Goal: Task Accomplishment & Management: Complete application form

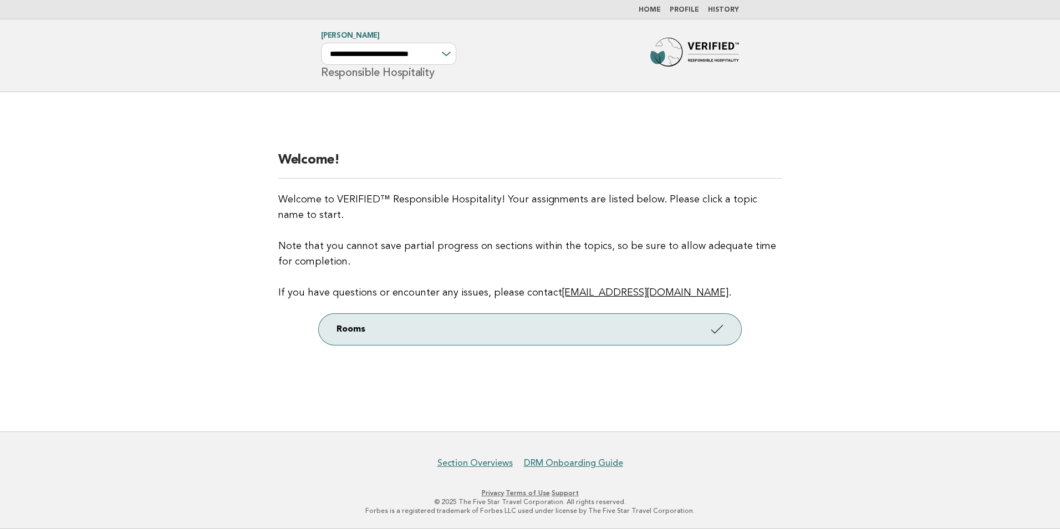
click at [450, 56] on div "**********" at bounding box center [388, 54] width 135 height 22
click at [437, 52] on select "**********" at bounding box center [388, 54] width 135 height 22
select select "**********"
click at [321, 43] on select "**********" at bounding box center [388, 54] width 135 height 22
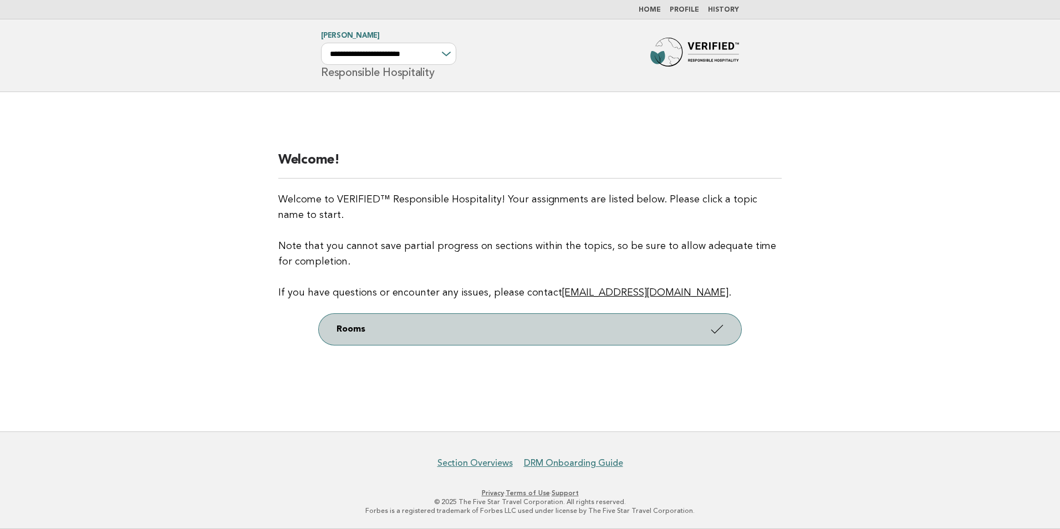
click at [723, 333] on icon at bounding box center [717, 329] width 16 height 16
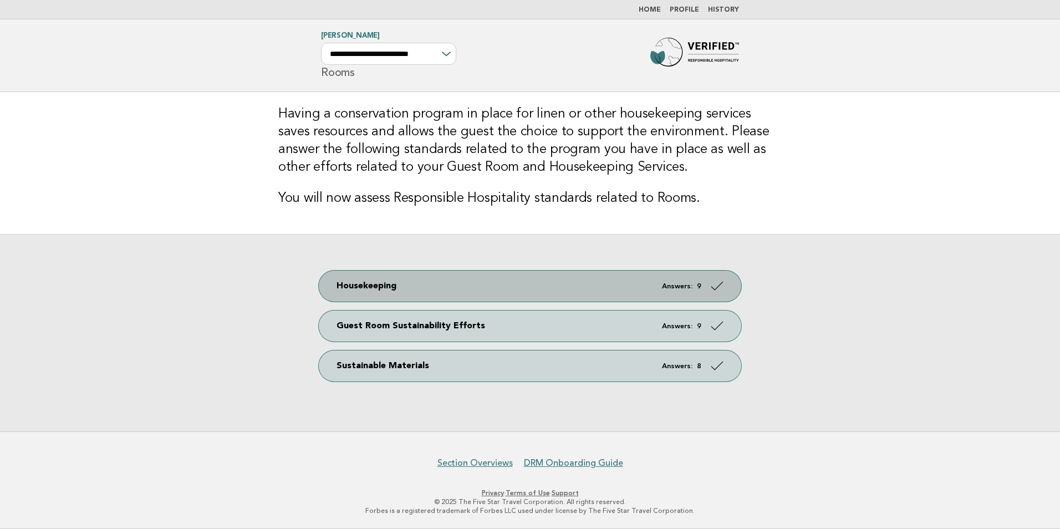
click at [649, 290] on link "Housekeeping Answers: 9" at bounding box center [530, 286] width 422 height 31
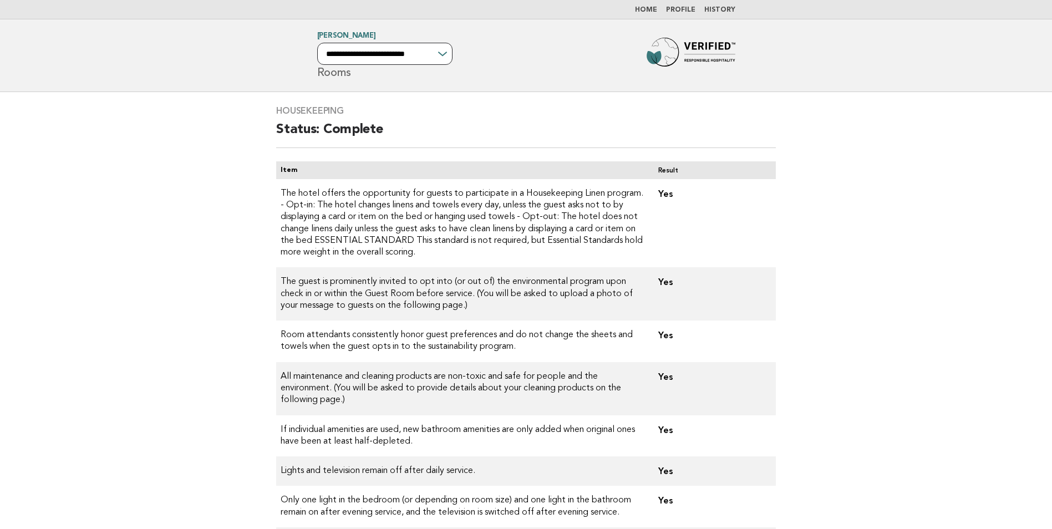
click at [424, 55] on select "**********" at bounding box center [384, 54] width 135 height 22
select select "**********"
click at [317, 43] on select "**********" at bounding box center [384, 54] width 135 height 22
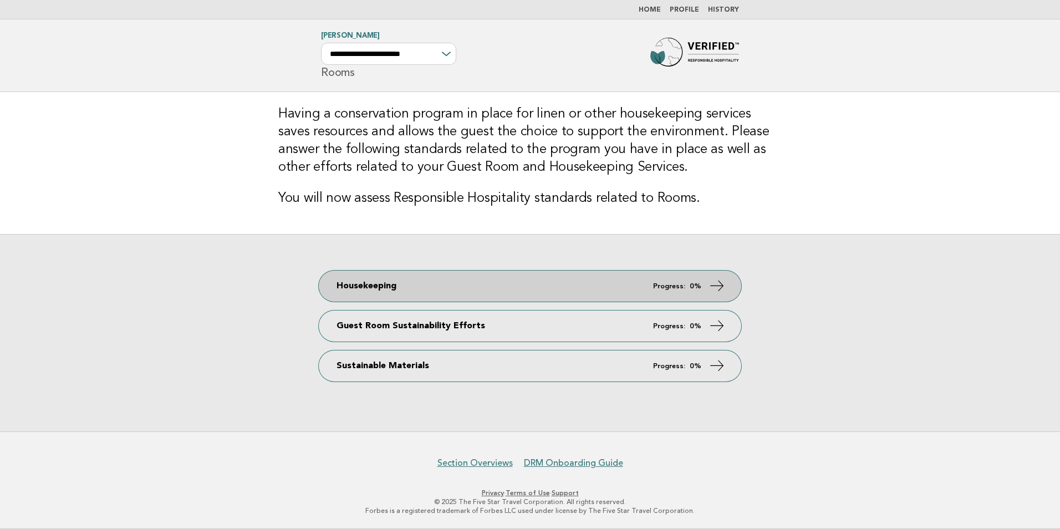
click at [707, 286] on link "Housekeeping Progress: 0%" at bounding box center [530, 286] width 422 height 31
click at [561, 287] on link "Housekeeping Progress: 0%" at bounding box center [530, 286] width 422 height 31
click at [716, 282] on icon at bounding box center [717, 286] width 16 height 16
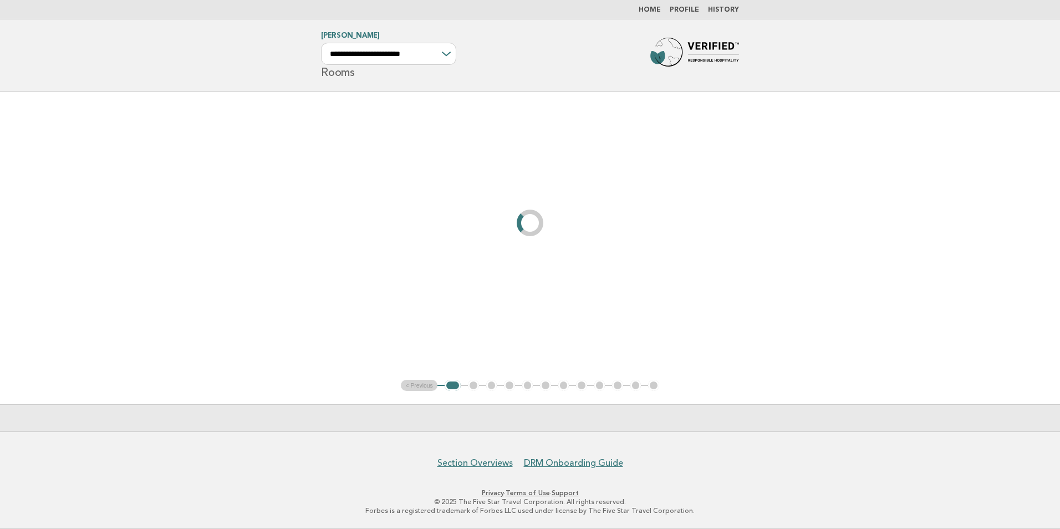
click at [721, 288] on main "< Previous 1 2 3 4 5 6 7 8 9 10 11 12" at bounding box center [530, 261] width 1060 height 339
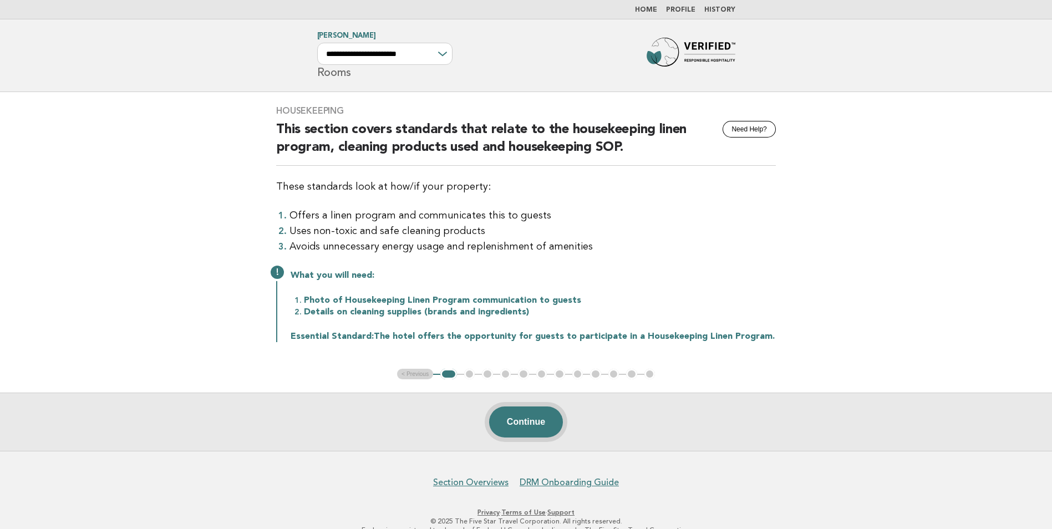
click at [548, 415] on button "Continue" at bounding box center [526, 421] width 74 height 31
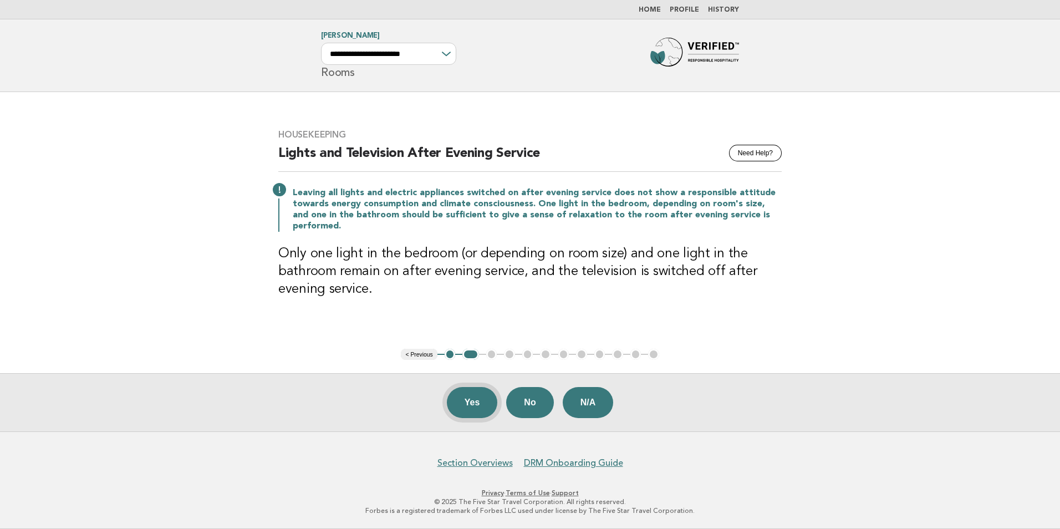
click at [470, 399] on button "Yes" at bounding box center [472, 402] width 51 height 31
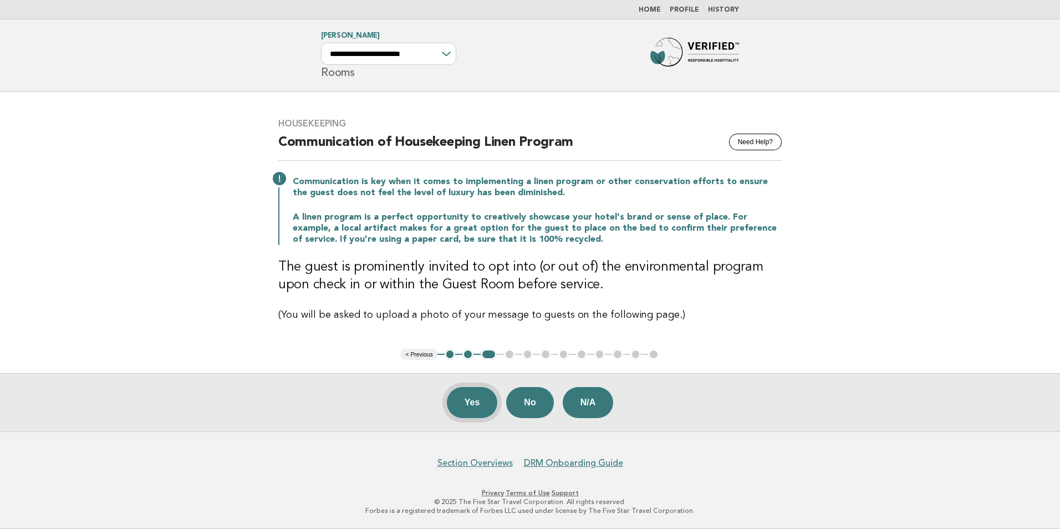
click at [476, 405] on button "Yes" at bounding box center [472, 402] width 51 height 31
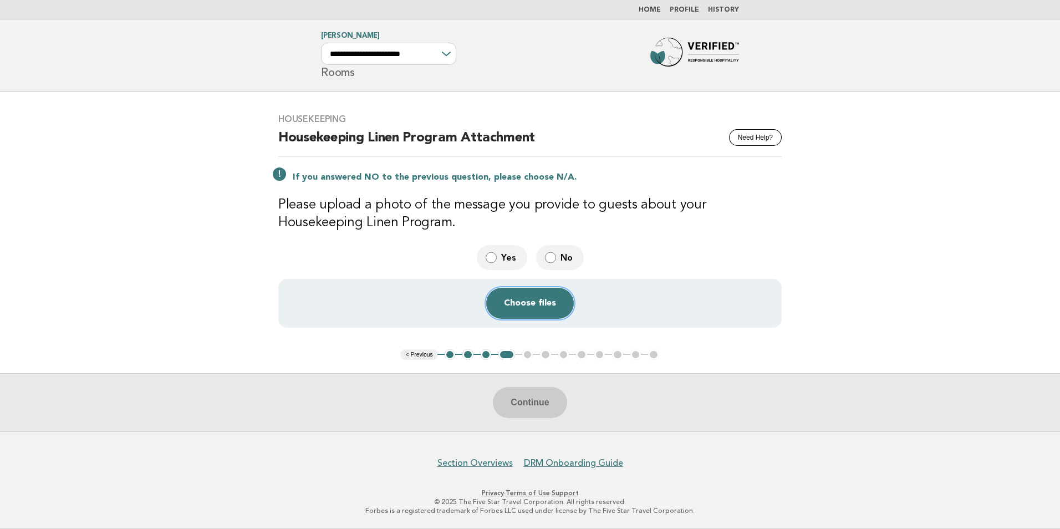
click at [537, 304] on button "Choose files" at bounding box center [530, 303] width 88 height 31
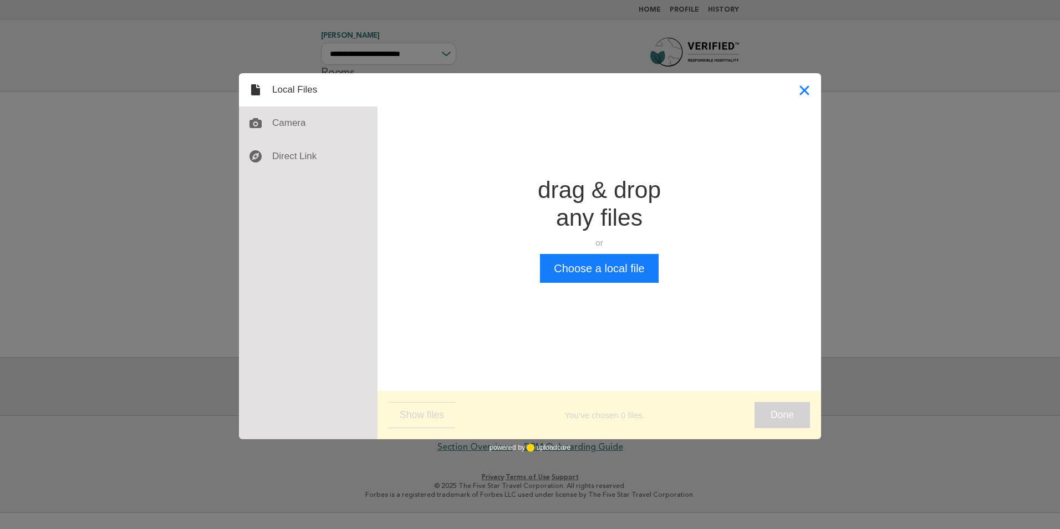
click at [809, 90] on button "Close" at bounding box center [804, 89] width 33 height 33
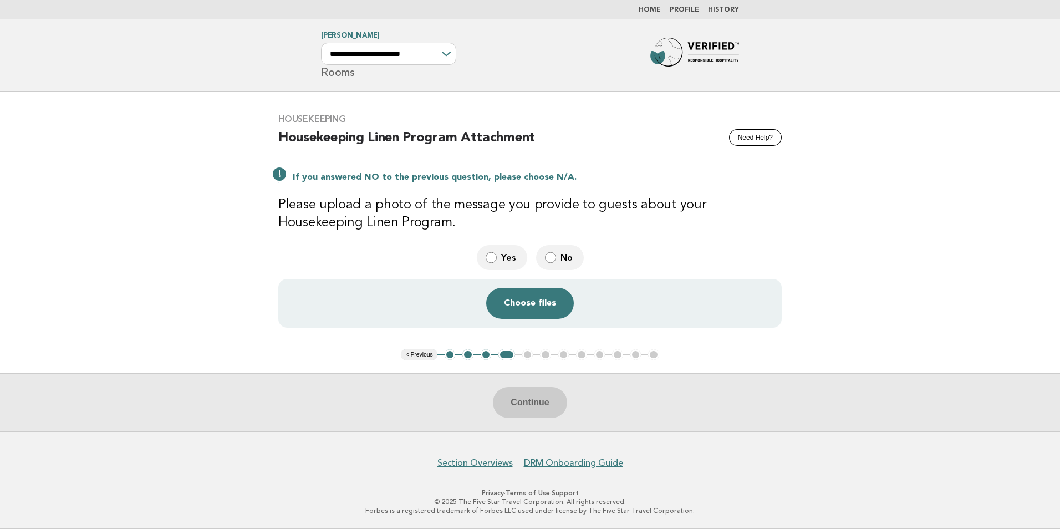
click at [532, 401] on div "Continue" at bounding box center [530, 402] width 1060 height 58
click at [541, 298] on button "Choose files" at bounding box center [530, 303] width 88 height 31
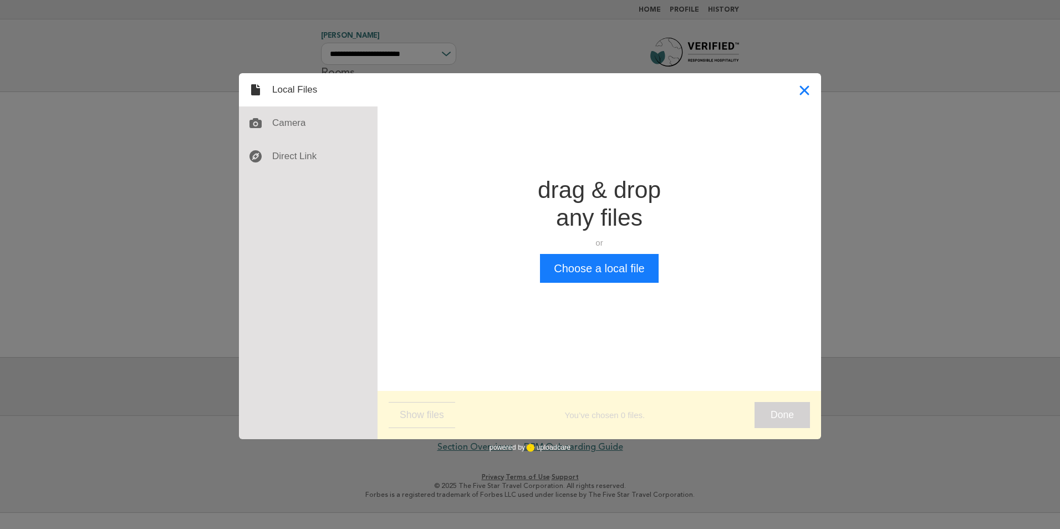
click at [804, 86] on button "Close" at bounding box center [804, 89] width 33 height 33
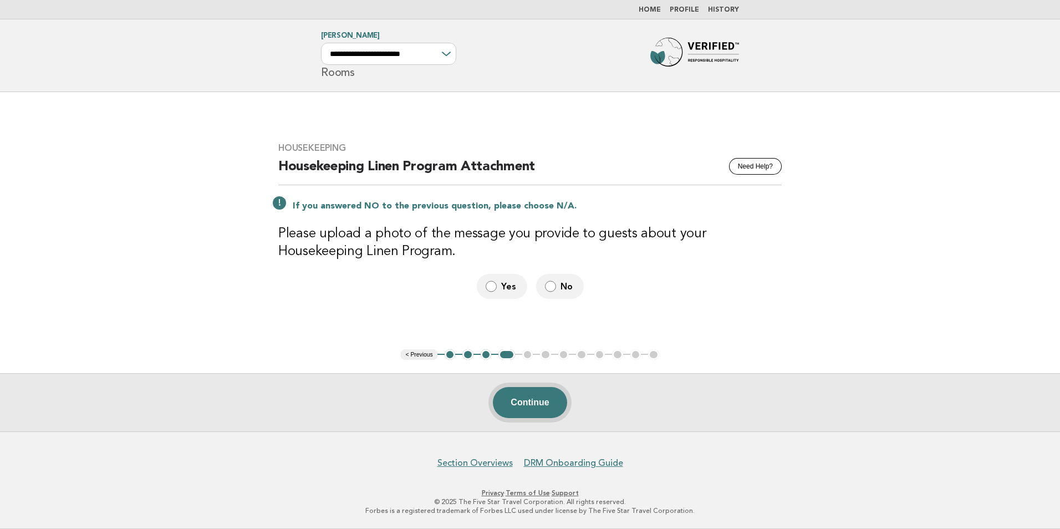
click at [538, 403] on button "Continue" at bounding box center [530, 402] width 74 height 31
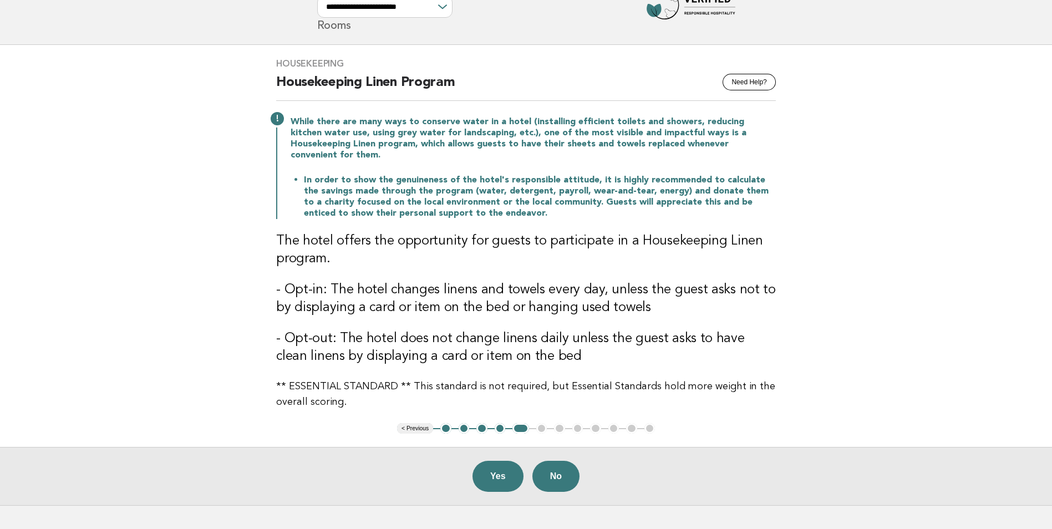
scroll to position [109, 0]
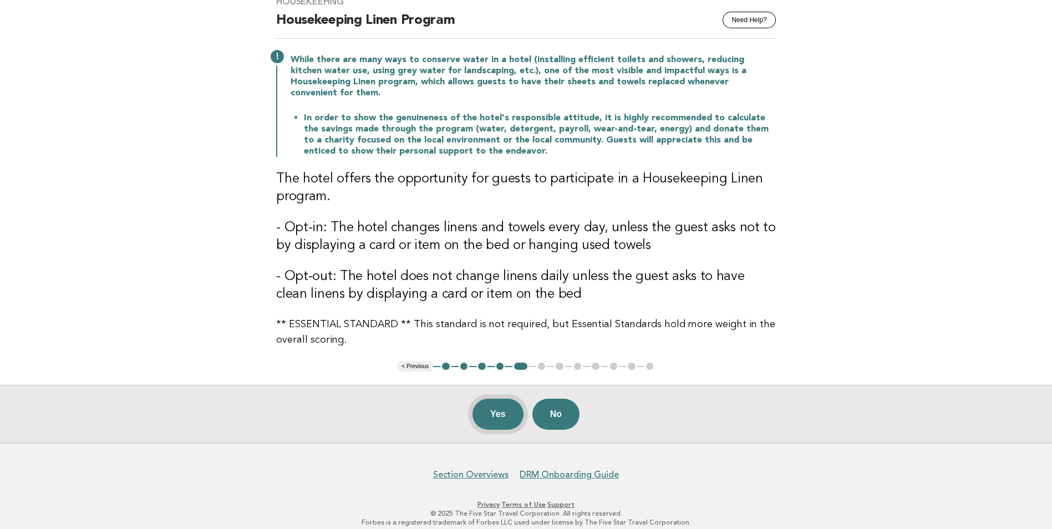
click at [502, 403] on button "Yes" at bounding box center [497, 414] width 51 height 31
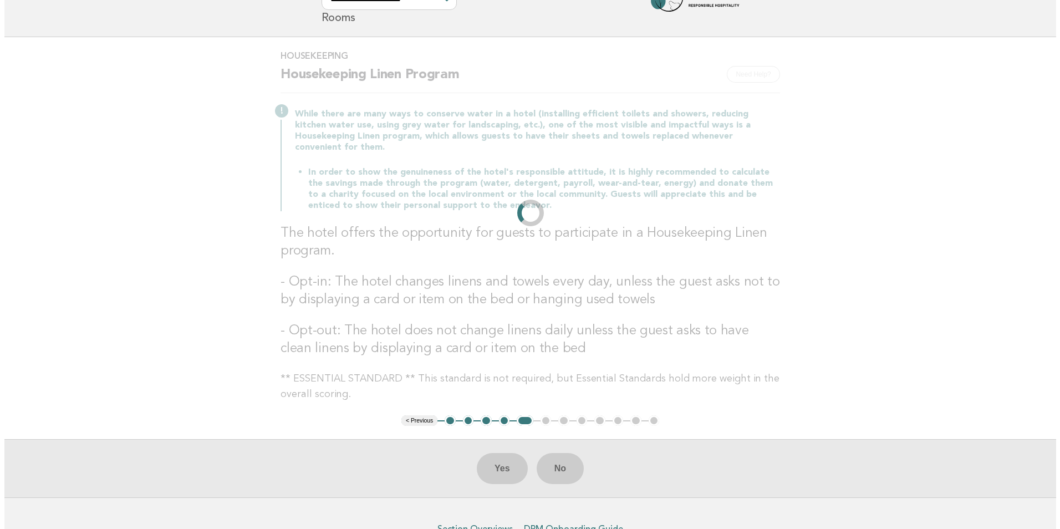
scroll to position [0, 0]
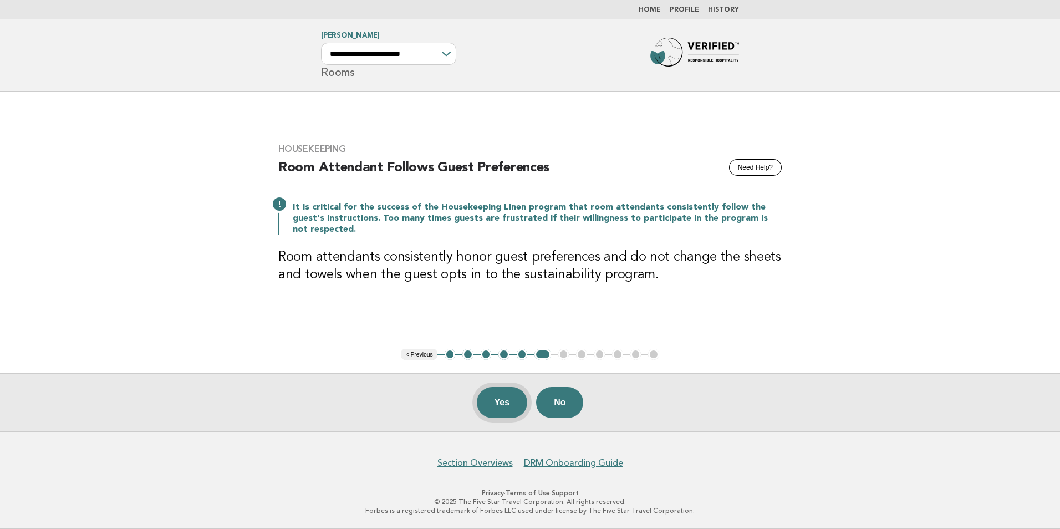
click at [505, 406] on button "Yes" at bounding box center [502, 402] width 51 height 31
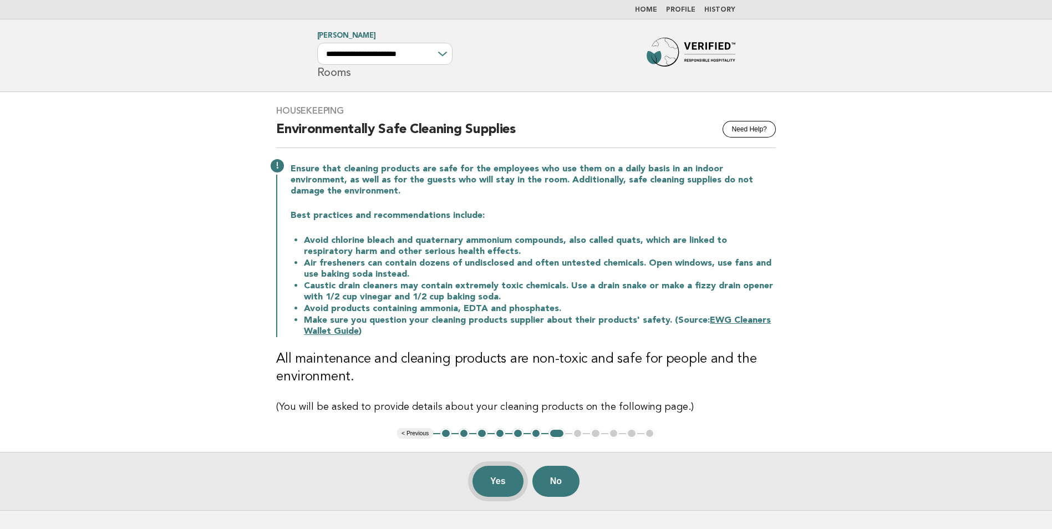
click at [480, 477] on button "Yes" at bounding box center [497, 481] width 51 height 31
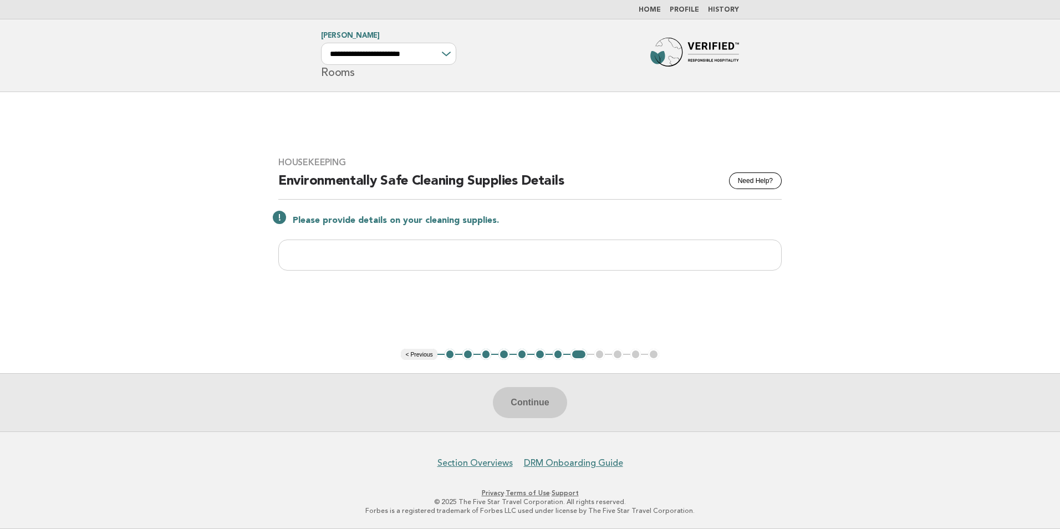
click at [542, 399] on div "Continue" at bounding box center [530, 402] width 1060 height 58
click at [498, 258] on input "text" at bounding box center [529, 255] width 503 height 31
type input "**********"
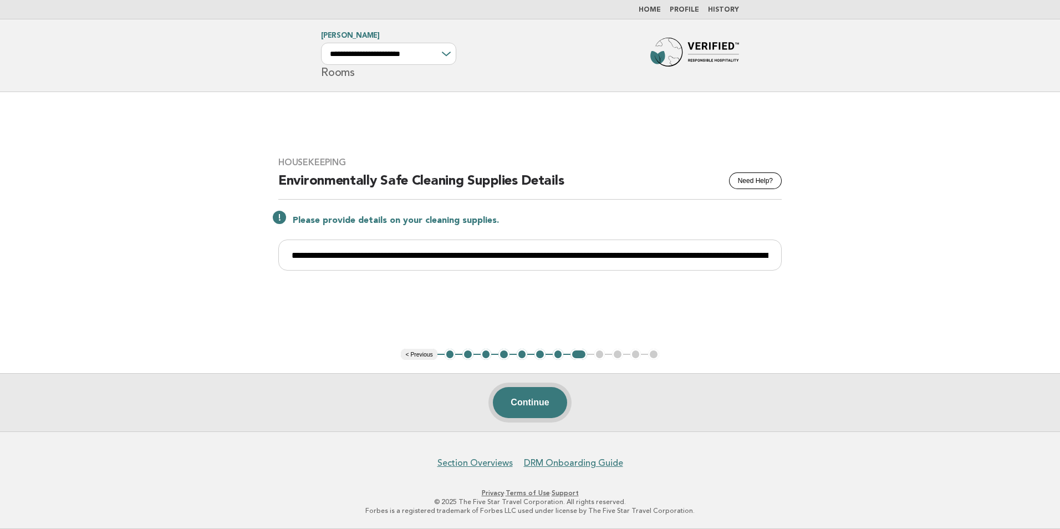
click at [538, 399] on button "Continue" at bounding box center [530, 402] width 74 height 31
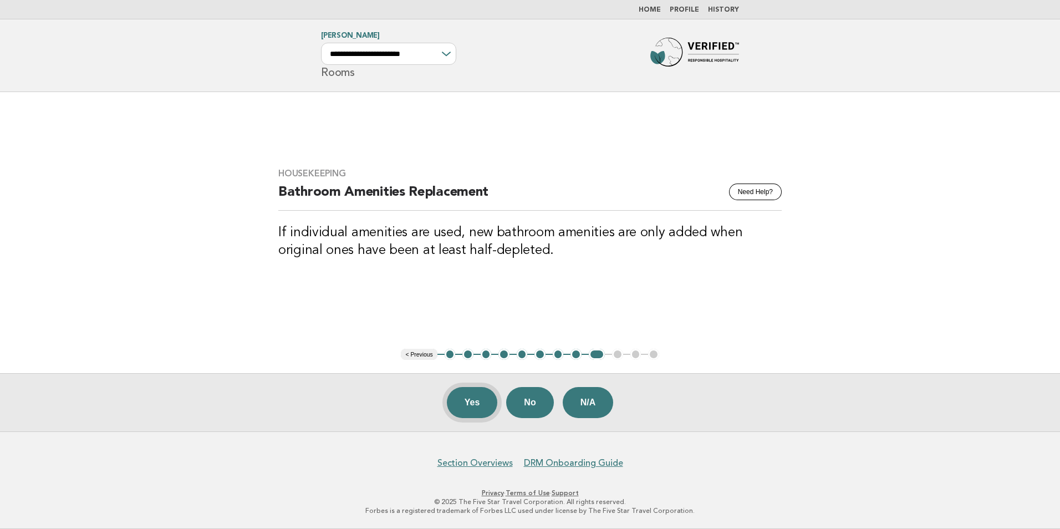
click at [475, 399] on button "Yes" at bounding box center [472, 402] width 51 height 31
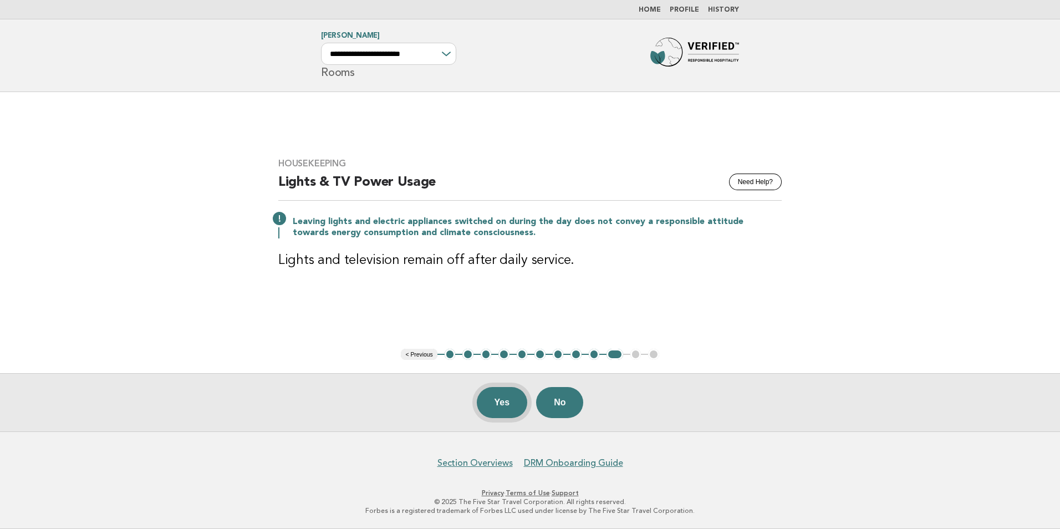
click at [505, 400] on button "Yes" at bounding box center [502, 402] width 51 height 31
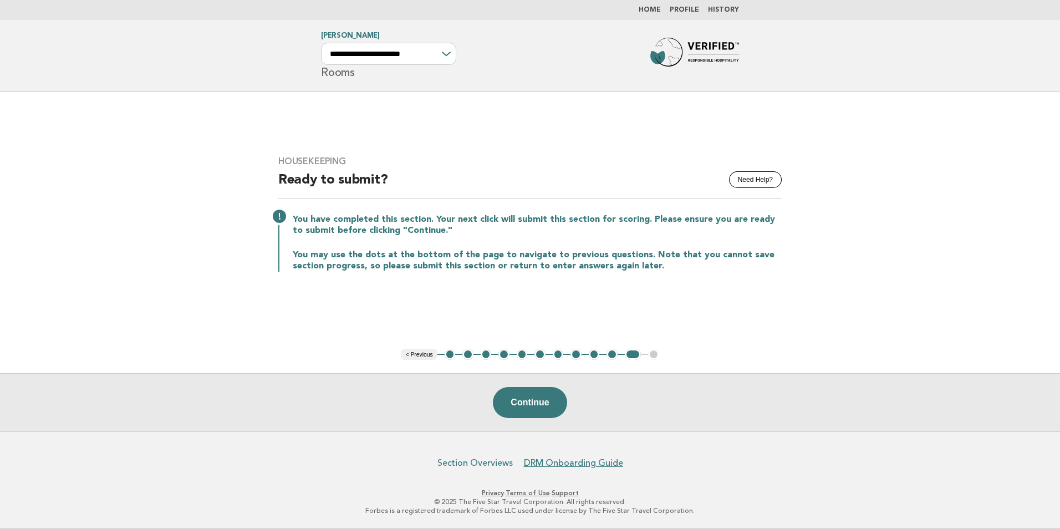
click at [489, 461] on link "Section Overviews" at bounding box center [474, 462] width 75 height 11
click at [682, 8] on link "Profile" at bounding box center [684, 10] width 29 height 7
click at [661, 8] on link "Home" at bounding box center [650, 10] width 22 height 7
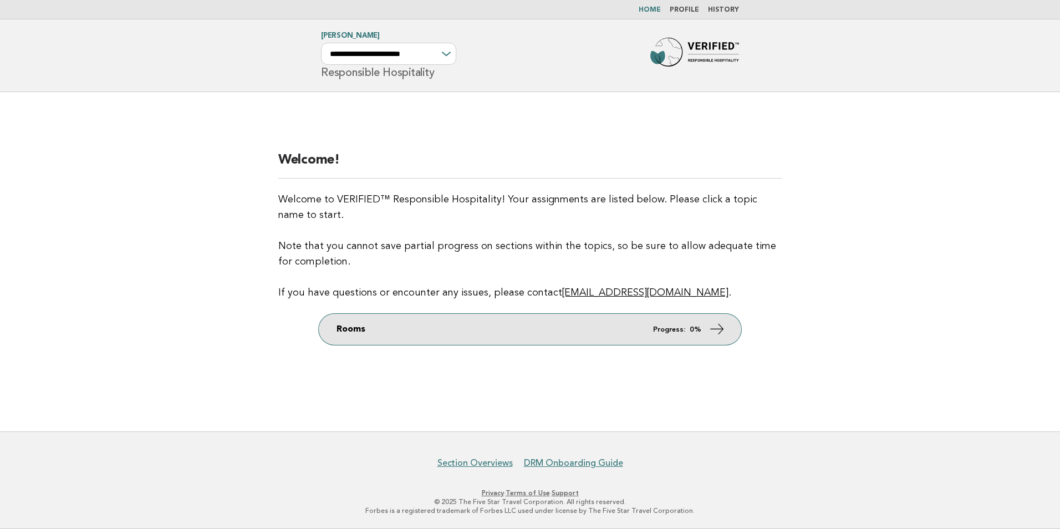
click at [719, 328] on icon at bounding box center [717, 329] width 16 height 16
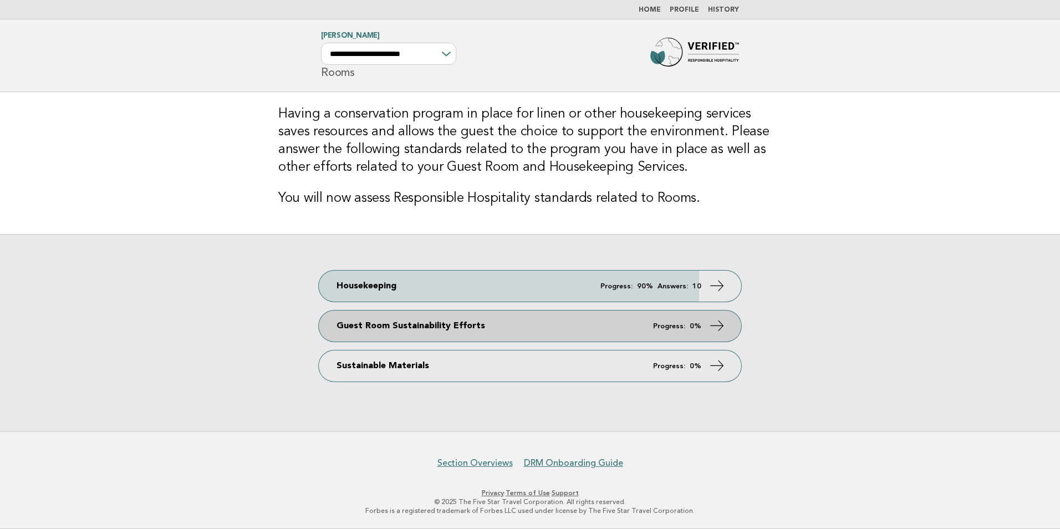
click at [671, 324] on em "Progress:" at bounding box center [669, 326] width 32 height 7
click at [716, 325] on icon at bounding box center [717, 326] width 16 height 16
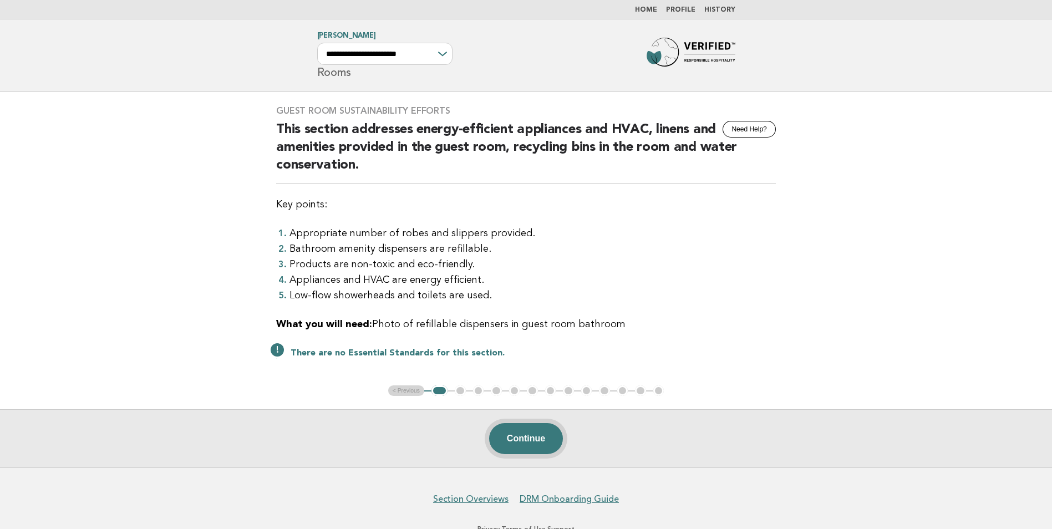
click at [527, 435] on button "Continue" at bounding box center [526, 438] width 74 height 31
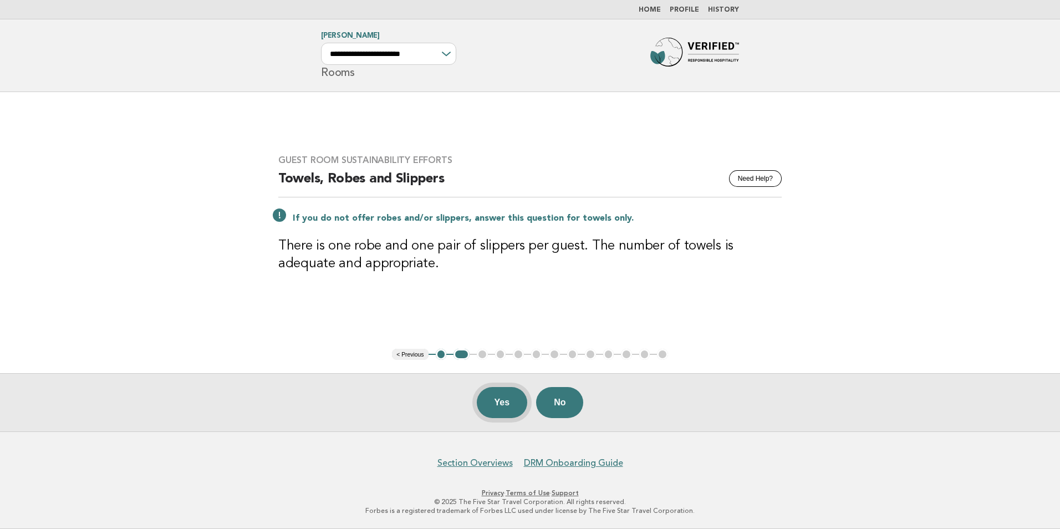
click at [509, 406] on button "Yes" at bounding box center [502, 402] width 51 height 31
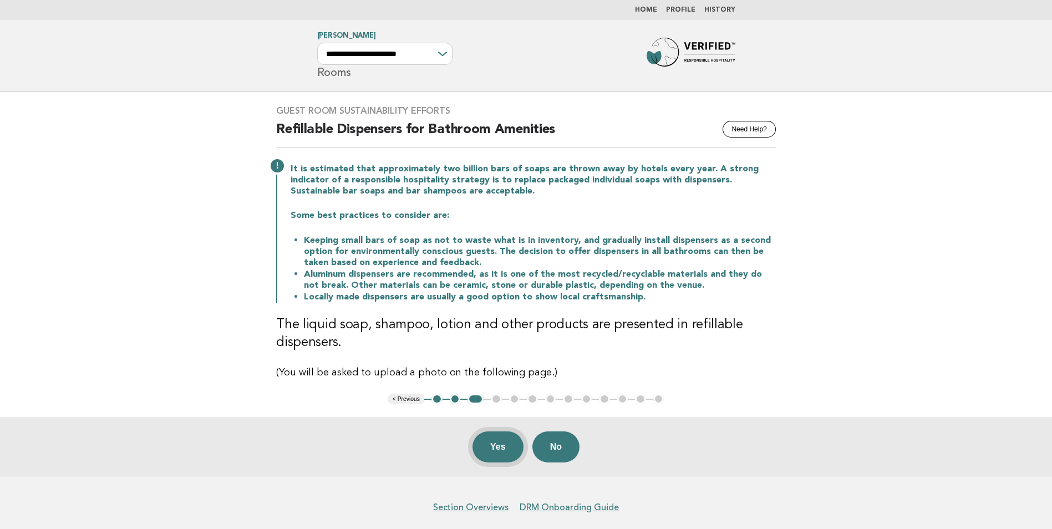
click at [497, 447] on button "Yes" at bounding box center [497, 446] width 51 height 31
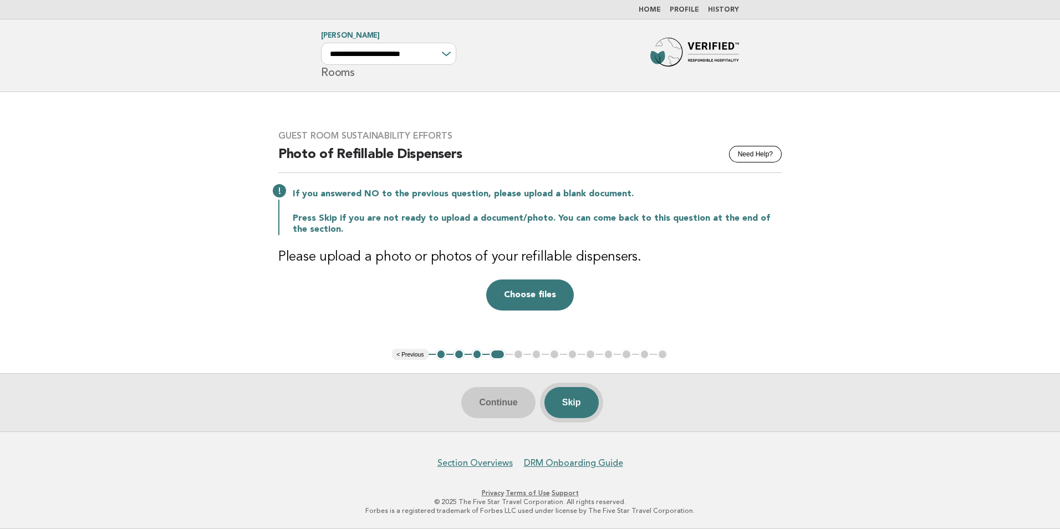
click at [575, 406] on button "Skip" at bounding box center [571, 402] width 54 height 31
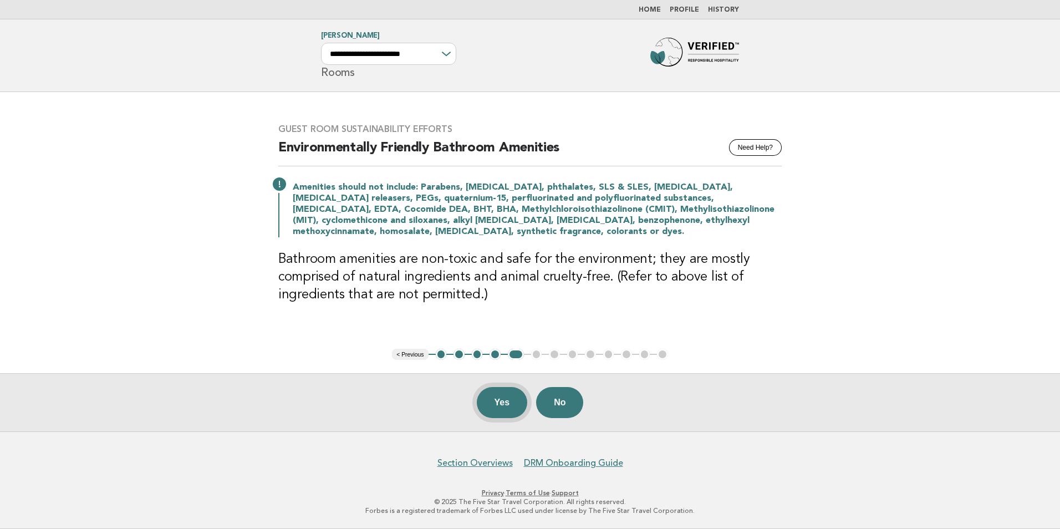
click at [507, 402] on button "Yes" at bounding box center [502, 402] width 51 height 31
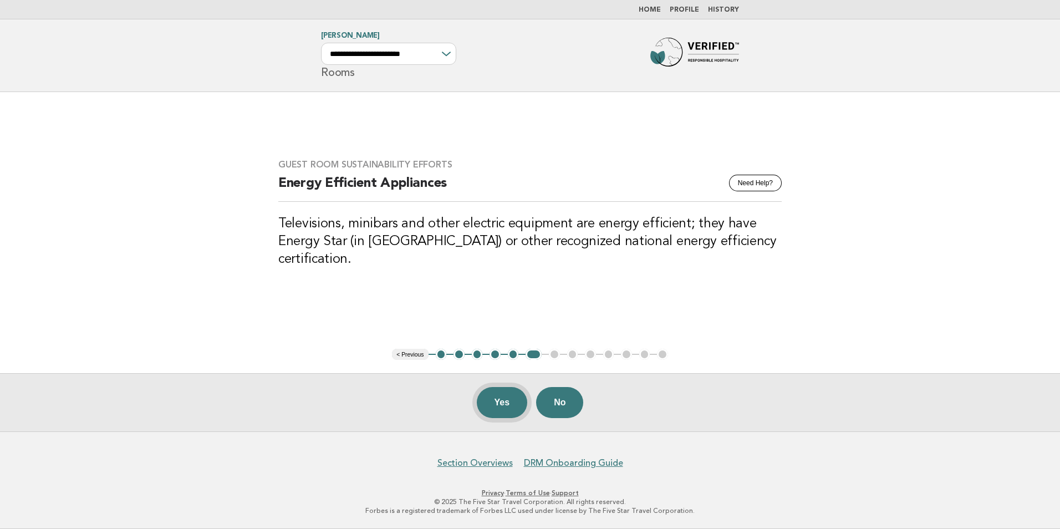
click at [501, 399] on button "Yes" at bounding box center [502, 402] width 51 height 31
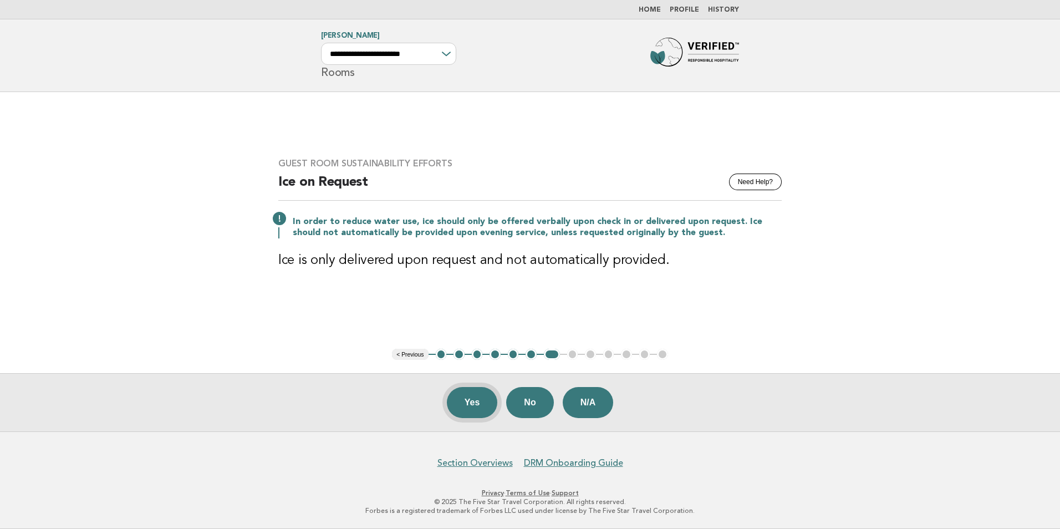
click at [471, 402] on button "Yes" at bounding box center [472, 402] width 51 height 31
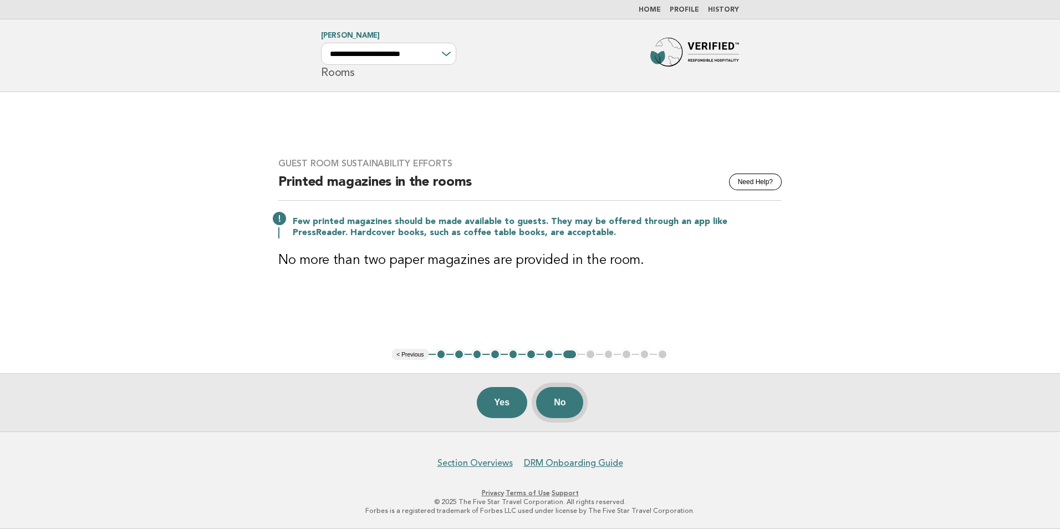
click at [560, 400] on button "No" at bounding box center [559, 402] width 47 height 31
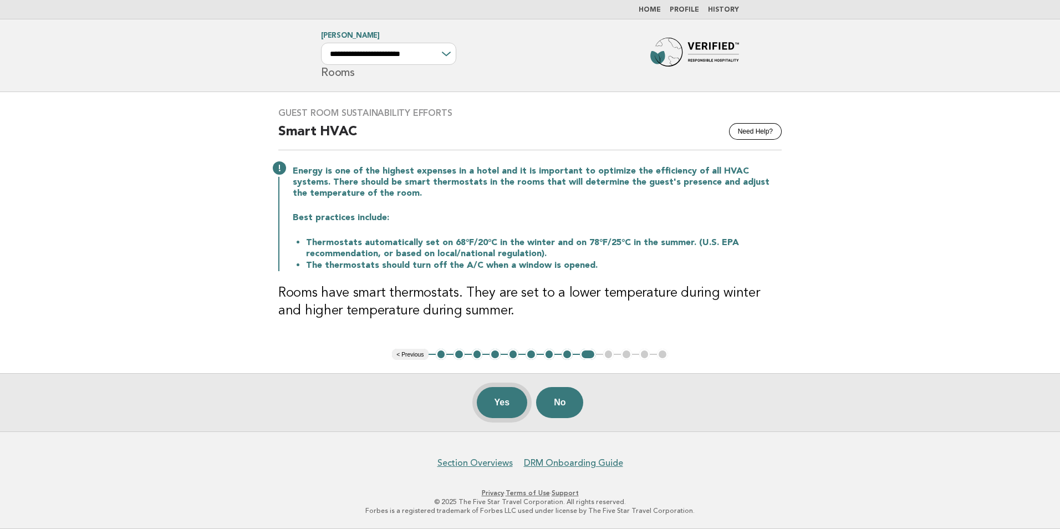
click at [514, 397] on button "Yes" at bounding box center [502, 402] width 51 height 31
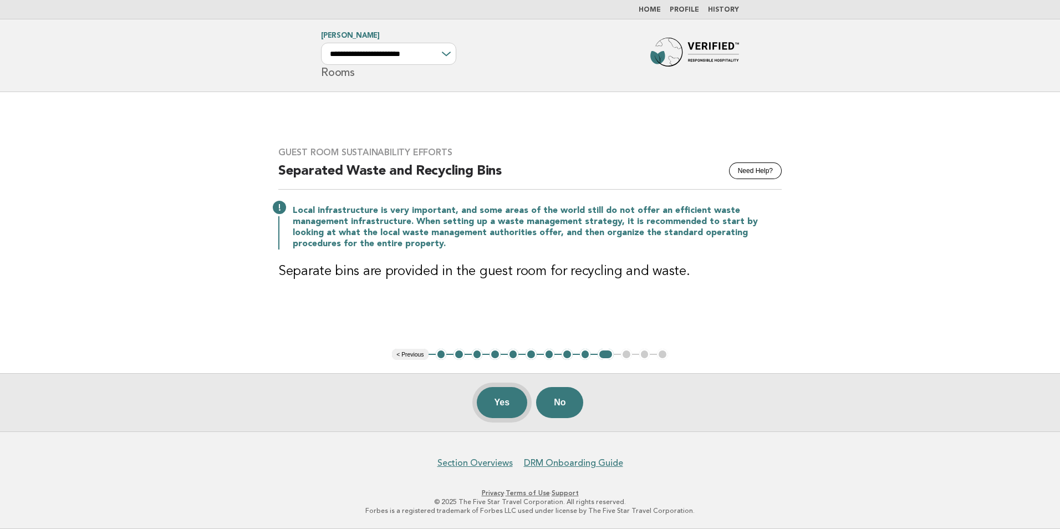
click at [520, 405] on button "Yes" at bounding box center [502, 402] width 51 height 31
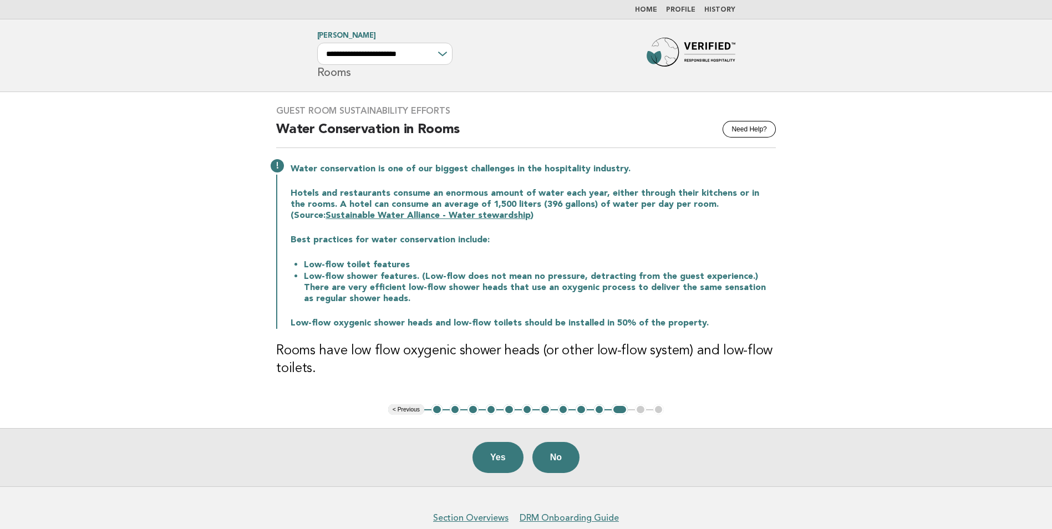
click at [485, 447] on button "Yes" at bounding box center [497, 457] width 51 height 31
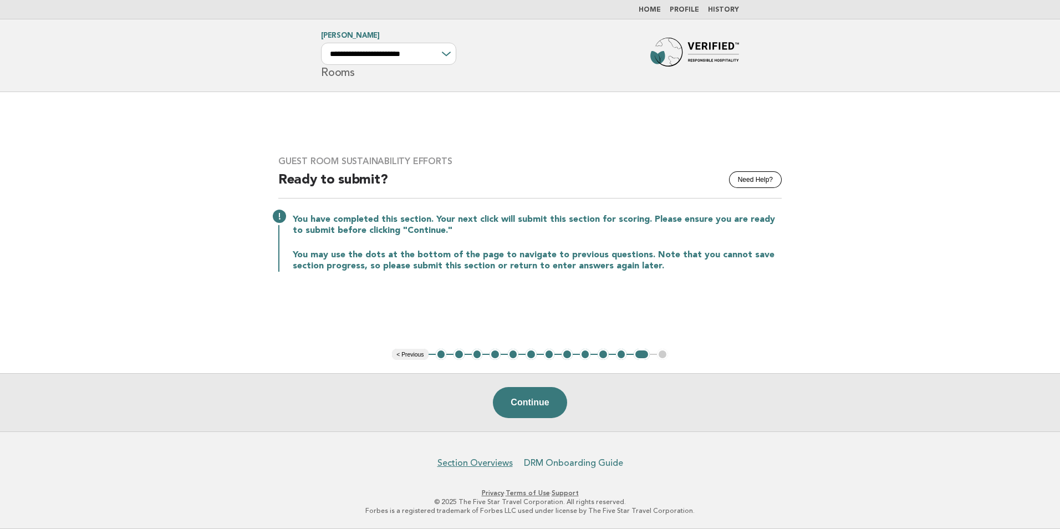
click at [561, 464] on link "DRM Onboarding Guide" at bounding box center [573, 462] width 99 height 11
click at [480, 464] on link "Section Overviews" at bounding box center [474, 462] width 75 height 11
click at [646, 11] on link "Home" at bounding box center [650, 10] width 22 height 7
click at [655, 7] on link "Home" at bounding box center [650, 10] width 22 height 7
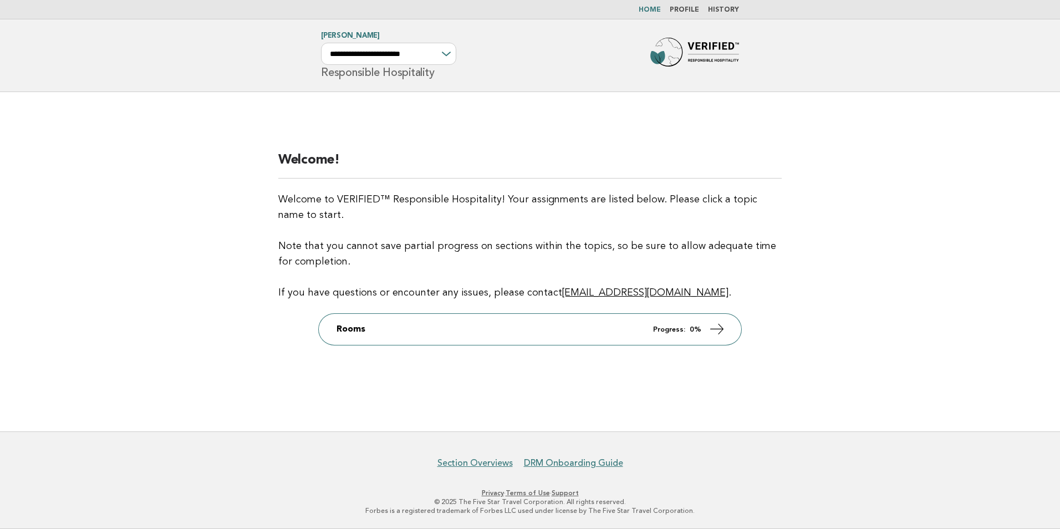
click at [654, 374] on div "Welcome! Welcome to VERIFIED™ Responsible Hospitality! Your assignments are lis…" at bounding box center [530, 261] width 530 height 247
click at [790, 348] on div "Welcome! Welcome to VERIFIED™ Responsible Hospitality! Your assignments are lis…" at bounding box center [530, 261] width 530 height 247
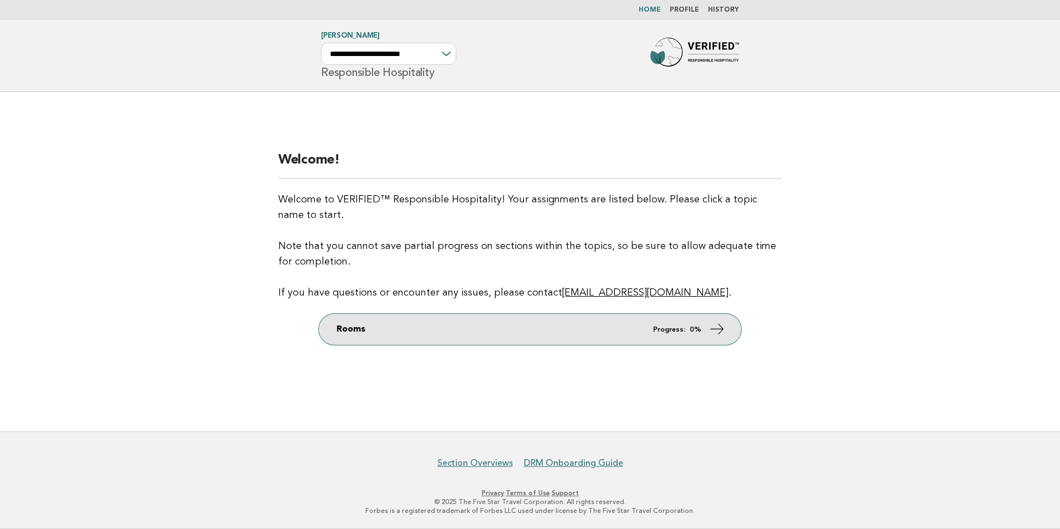
click at [476, 345] on link "Rooms Progress: 0%" at bounding box center [530, 329] width 422 height 31
click at [587, 332] on link "Rooms Progress: 0%" at bounding box center [530, 329] width 422 height 31
click at [725, 327] on icon at bounding box center [717, 329] width 16 height 16
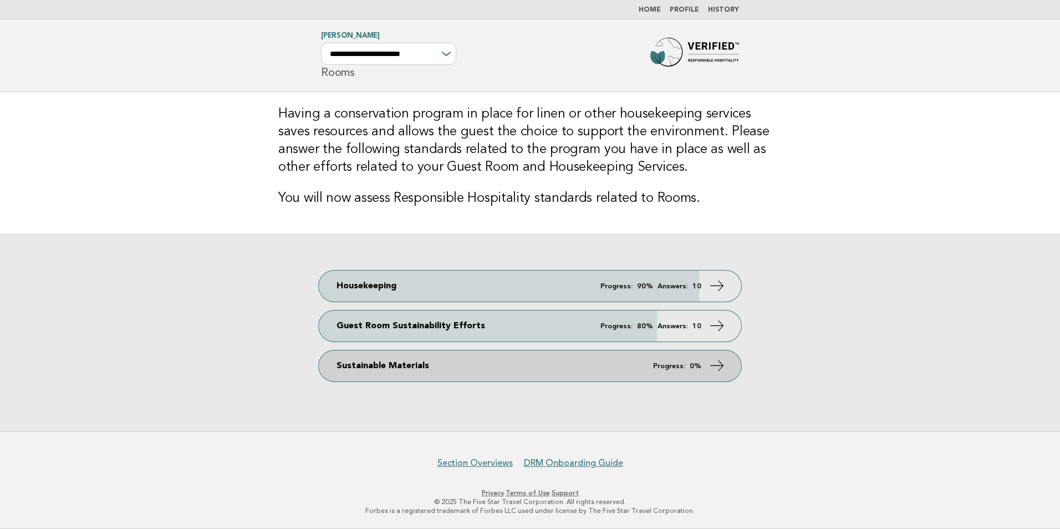
click at [641, 358] on link "Sustainable Materials Progress: 0%" at bounding box center [530, 365] width 422 height 31
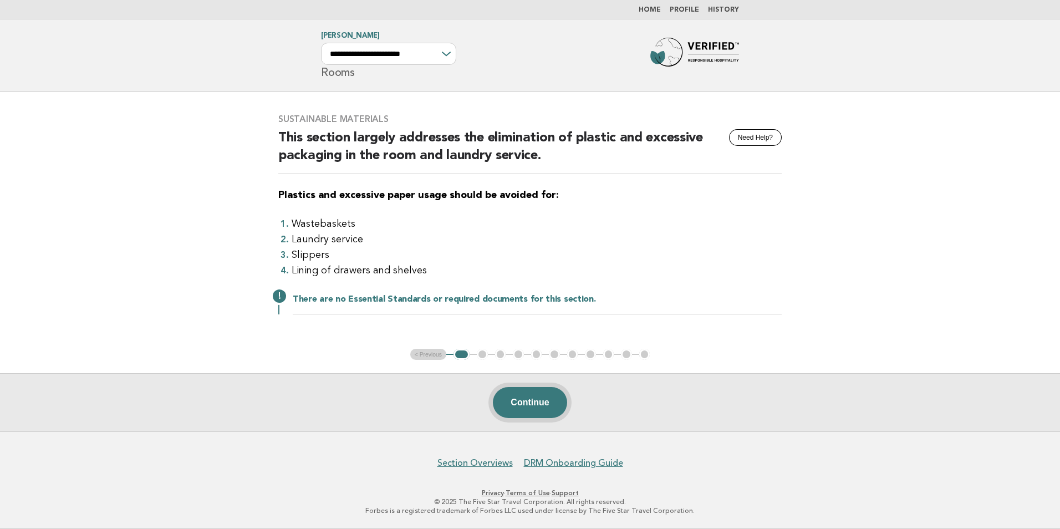
click at [537, 403] on button "Continue" at bounding box center [530, 402] width 74 height 31
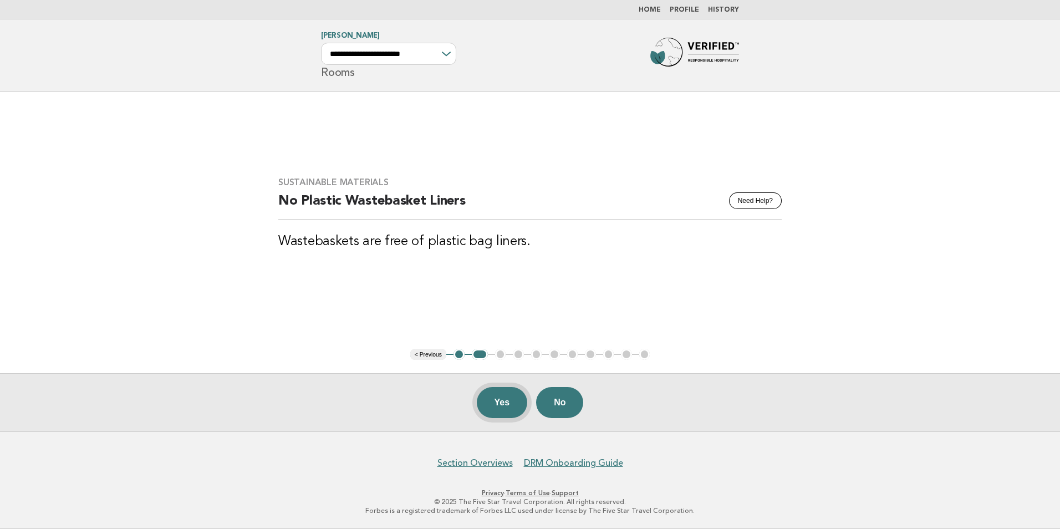
click at [504, 407] on button "Yes" at bounding box center [502, 402] width 51 height 31
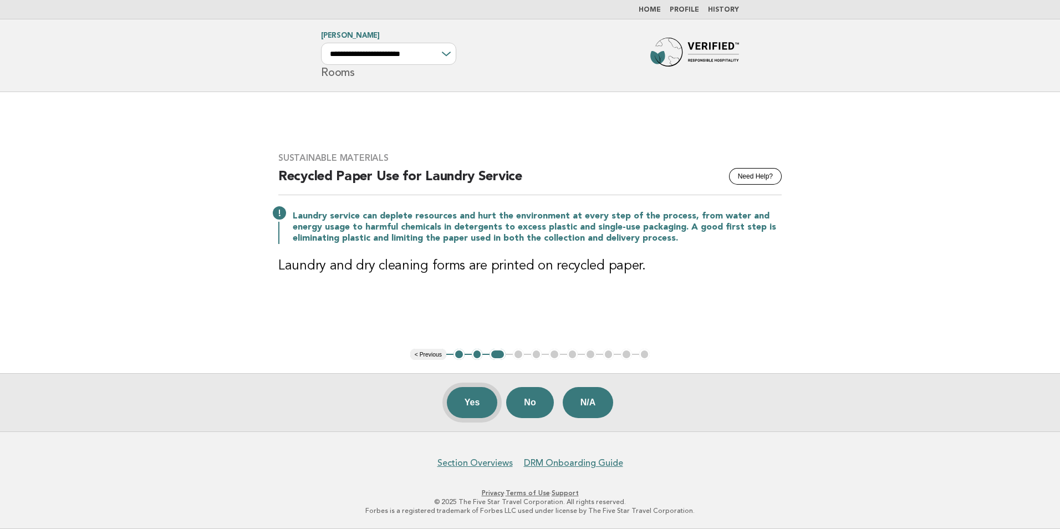
click at [480, 407] on button "Yes" at bounding box center [472, 402] width 51 height 31
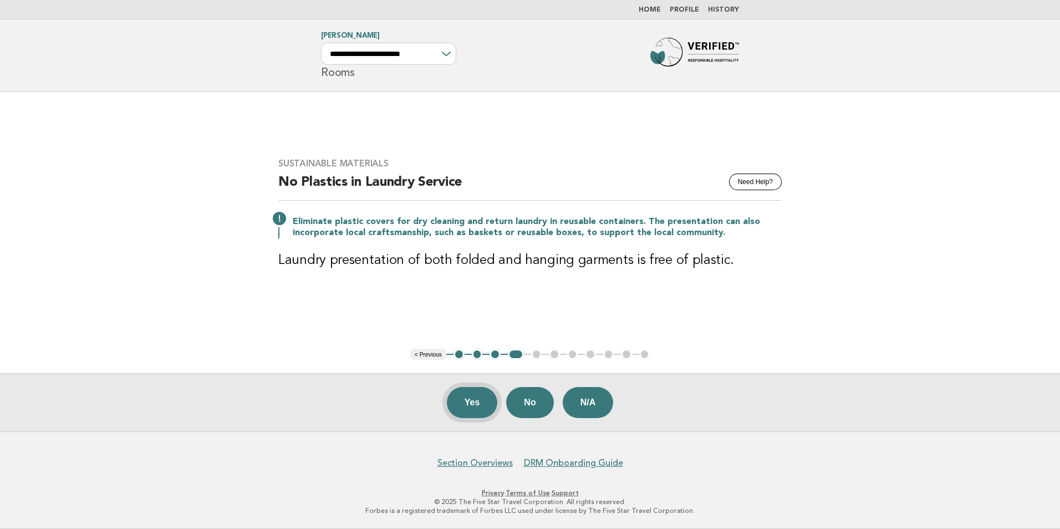
click at [478, 404] on button "Yes" at bounding box center [472, 402] width 51 height 31
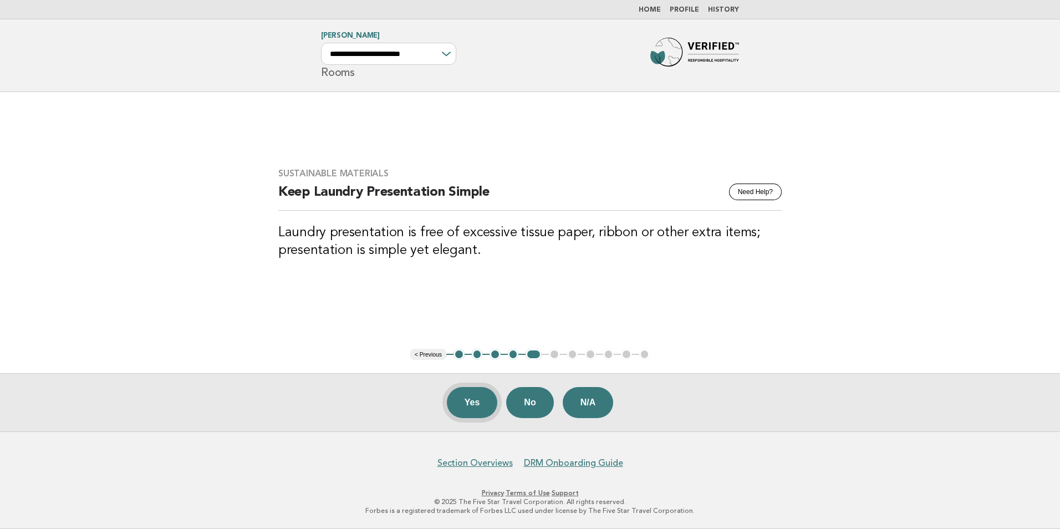
click at [472, 412] on button "Yes" at bounding box center [472, 402] width 51 height 31
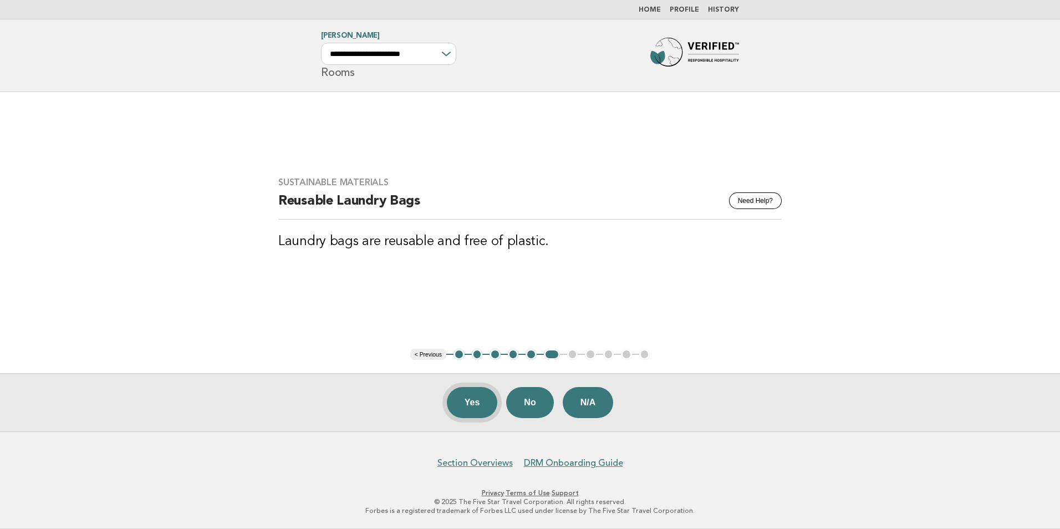
click at [471, 399] on button "Yes" at bounding box center [472, 402] width 51 height 31
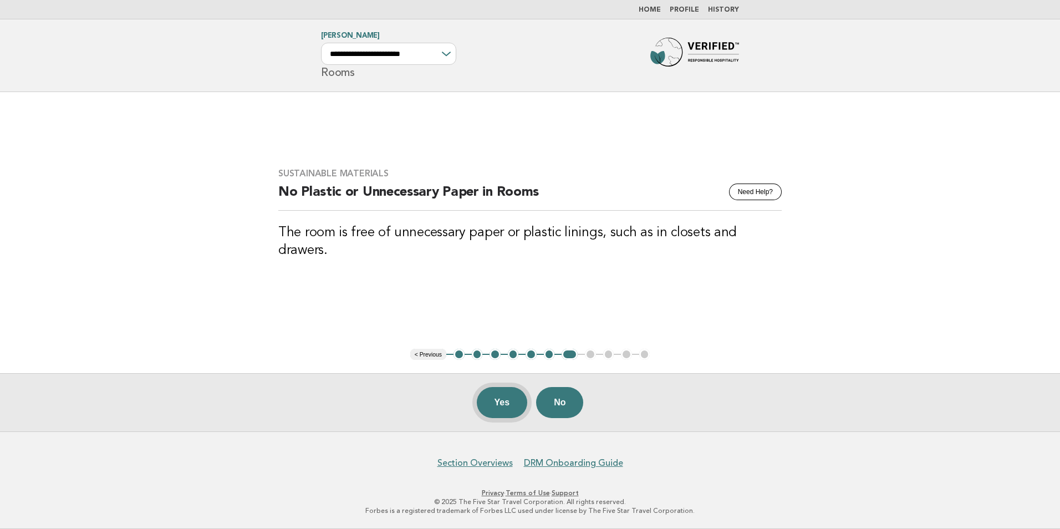
click at [502, 402] on button "Yes" at bounding box center [502, 402] width 51 height 31
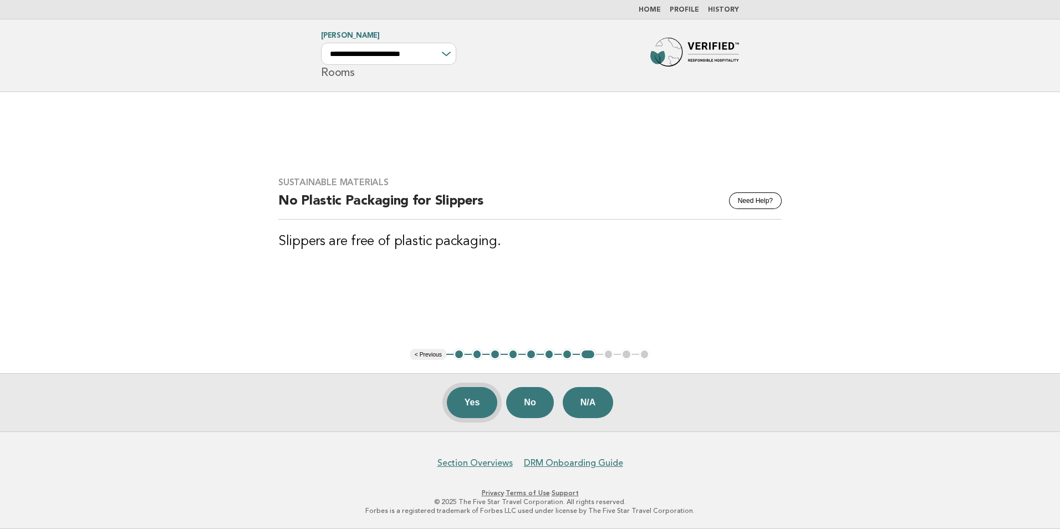
click at [469, 404] on button "Yes" at bounding box center [472, 402] width 51 height 31
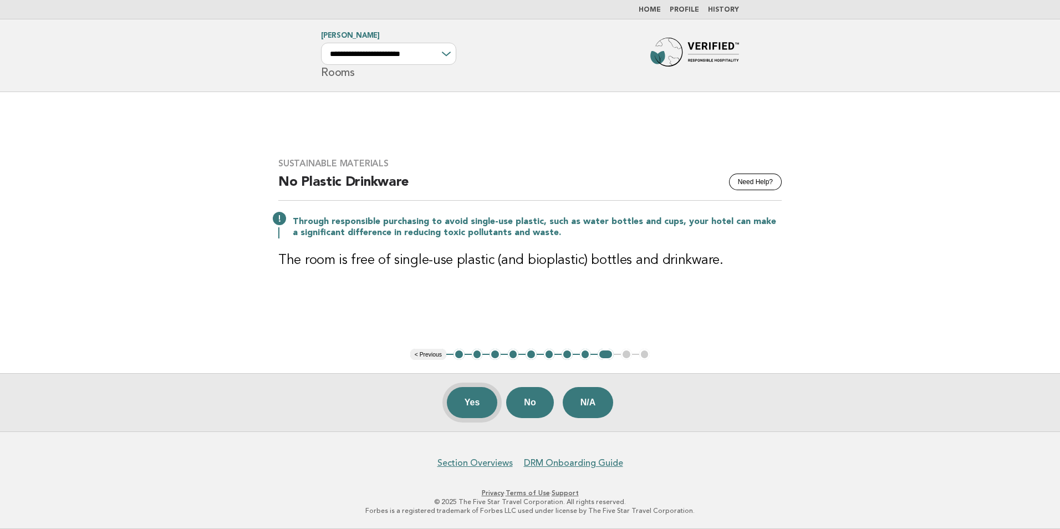
click at [466, 398] on button "Yes" at bounding box center [472, 402] width 51 height 31
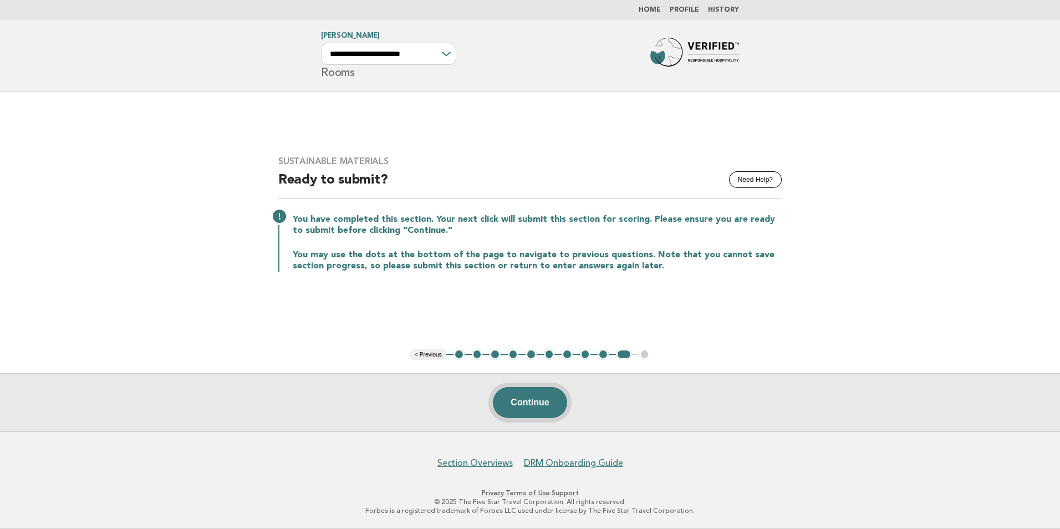
click at [536, 398] on button "Continue" at bounding box center [530, 402] width 74 height 31
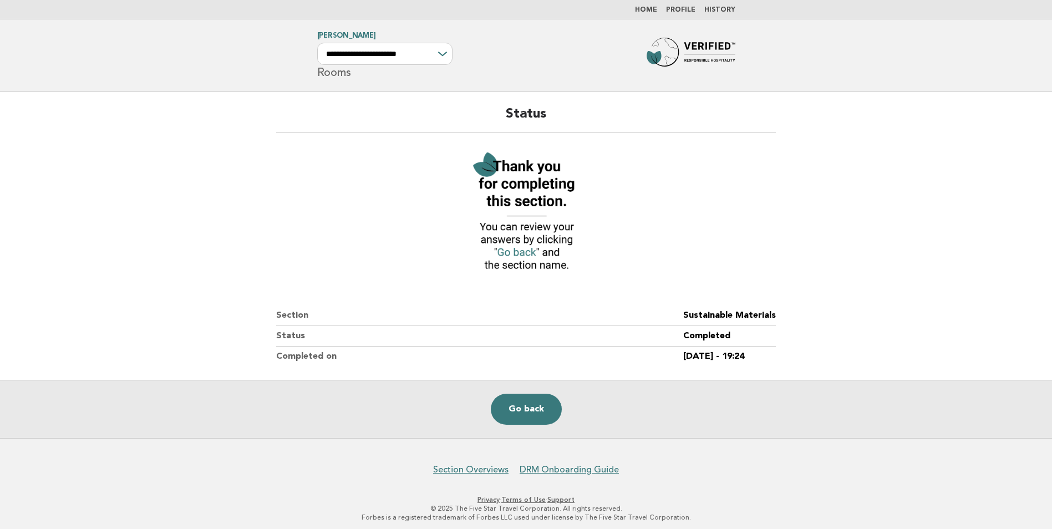
click at [647, 10] on link "Home" at bounding box center [646, 10] width 22 height 7
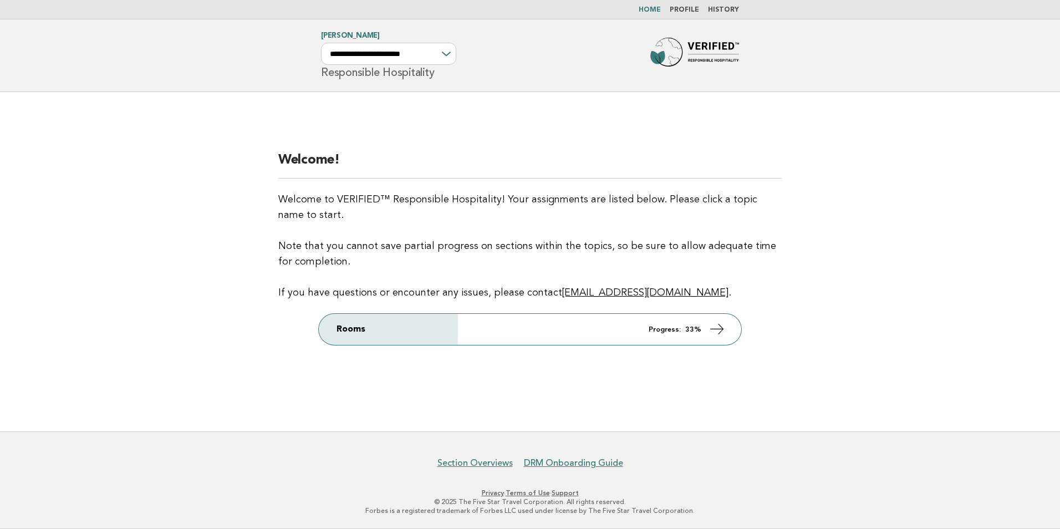
click at [646, 8] on link "Home" at bounding box center [650, 10] width 22 height 7
